Goal: Information Seeking & Learning: Find specific fact

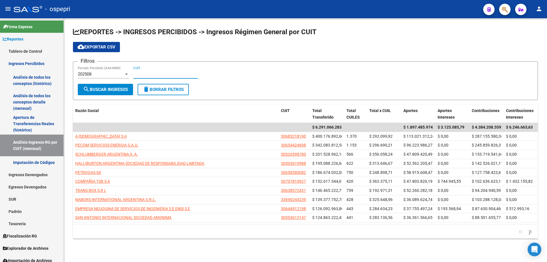
click at [147, 75] on input "CUIT" at bounding box center [165, 74] width 64 height 5
paste input "30-70937701-5"
type input "30-70937701-5"
click at [103, 76] on div "202508" at bounding box center [101, 74] width 46 height 5
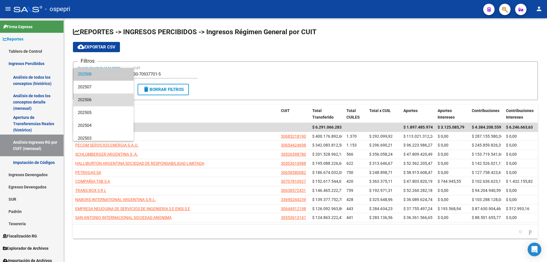
click at [105, 95] on span "202506" at bounding box center [103, 99] width 51 height 13
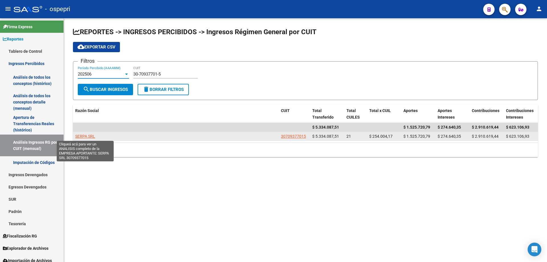
click at [86, 135] on span "SERPA SRL" at bounding box center [85, 136] width 20 height 5
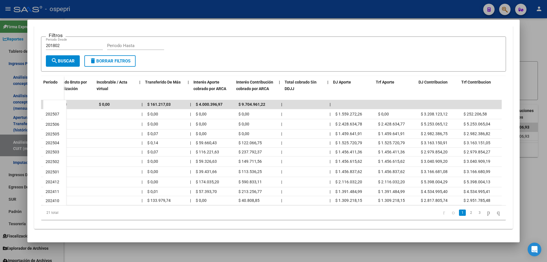
scroll to position [0, 243]
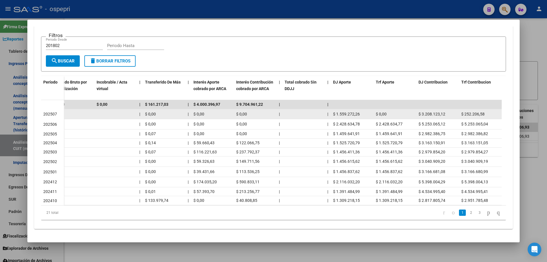
drag, startPoint x: 360, startPoint y: 109, endPoint x: 337, endPoint y: 109, distance: 22.2
click at [337, 111] on div "$ 1.559.272,26" at bounding box center [352, 114] width 38 height 7
copy span "1.559.272,26"
drag, startPoint x: 446, startPoint y: 107, endPoint x: 422, endPoint y: 109, distance: 23.7
click at [422, 111] on div "$ 3.208.123,12" at bounding box center [438, 114] width 38 height 7
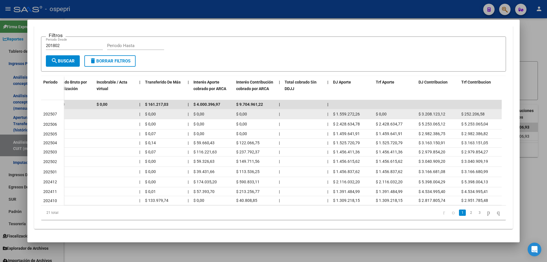
copy span "3.208.123,12"
